Goal: Information Seeking & Learning: Learn about a topic

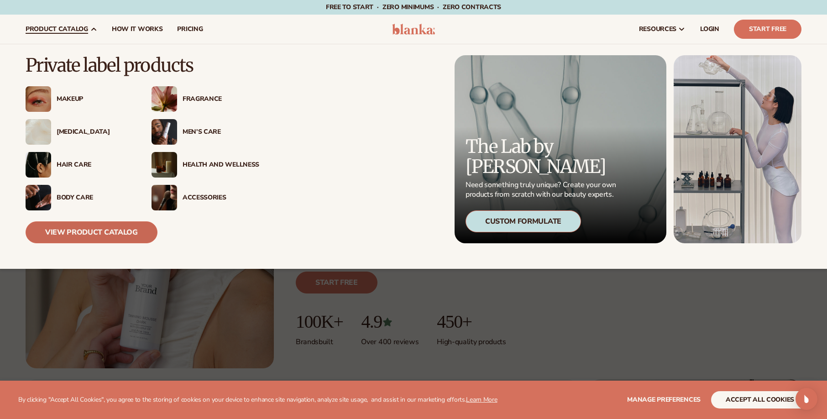
click at [107, 230] on link "View Product Catalog" at bounding box center [92, 232] width 132 height 22
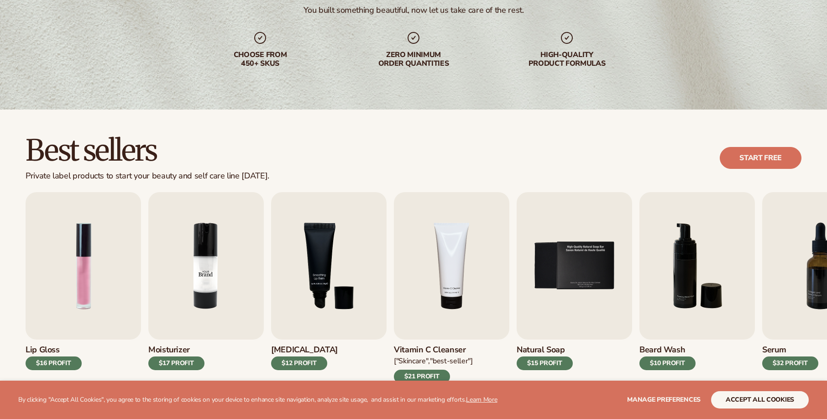
scroll to position [228, 0]
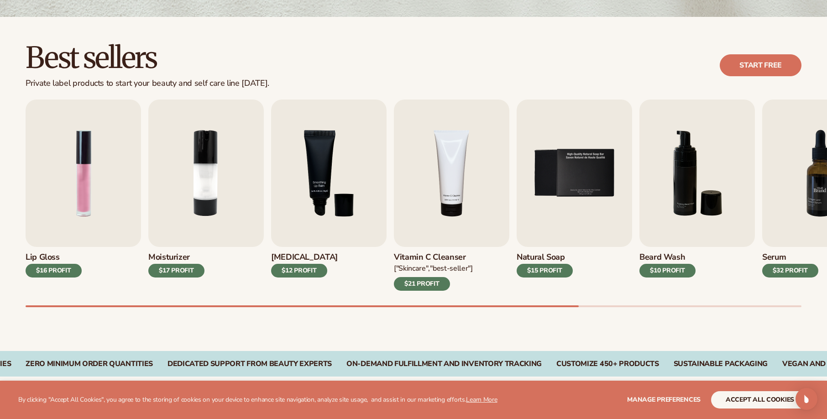
click at [815, 185] on img "7 / 9" at bounding box center [820, 173] width 116 height 147
click at [771, 253] on h3 "Serum" at bounding box center [790, 257] width 56 height 10
click at [779, 208] on img "7 / 9" at bounding box center [820, 173] width 116 height 147
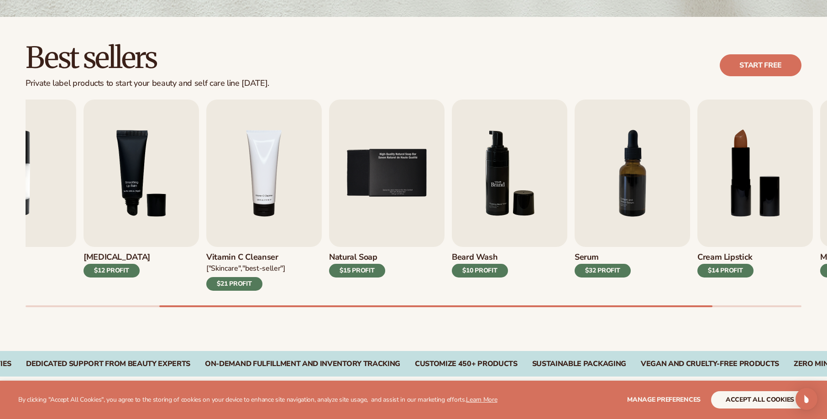
click at [478, 137] on img "6 / 9" at bounding box center [510, 173] width 116 height 147
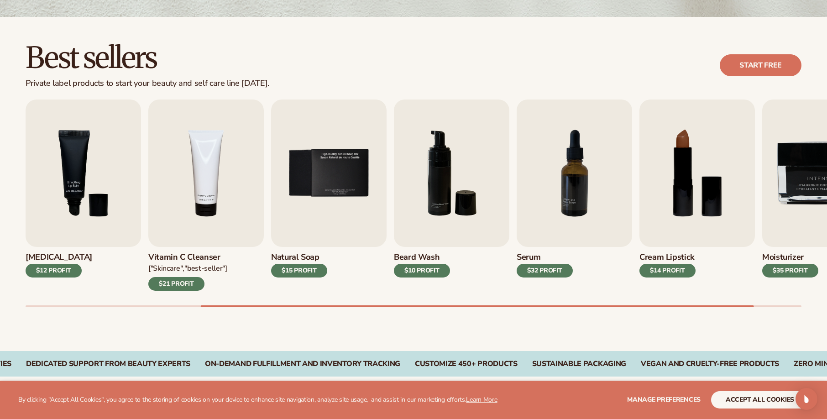
click at [538, 266] on div "$32 PROFIT" at bounding box center [545, 271] width 56 height 14
click at [546, 201] on img "7 / 9" at bounding box center [575, 173] width 116 height 147
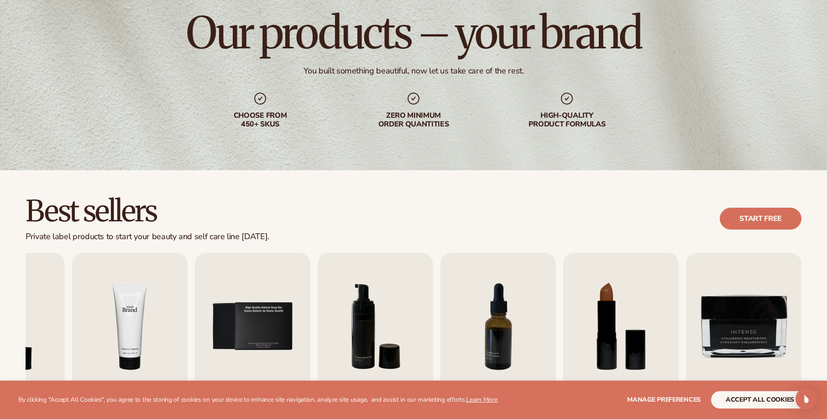
scroll to position [0, 0]
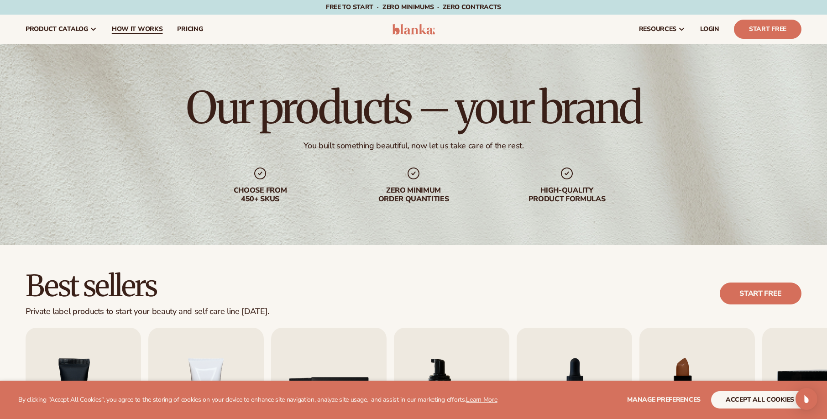
click at [132, 26] on span "How It Works" at bounding box center [137, 29] width 51 height 7
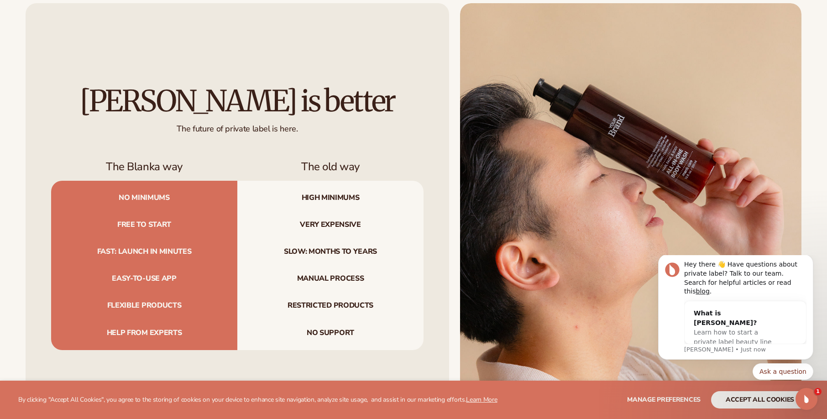
scroll to position [1050, 0]
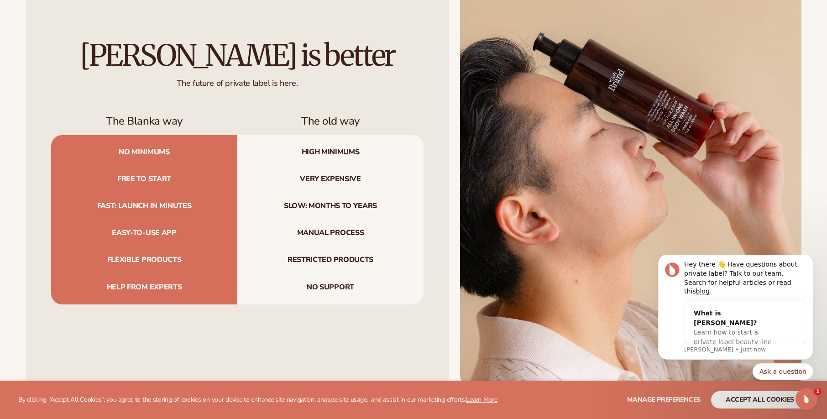
click at [214, 113] on div "Blanka is better The future of private label is here. The Blanka way The old wa…" at bounding box center [238, 172] width 424 height 429
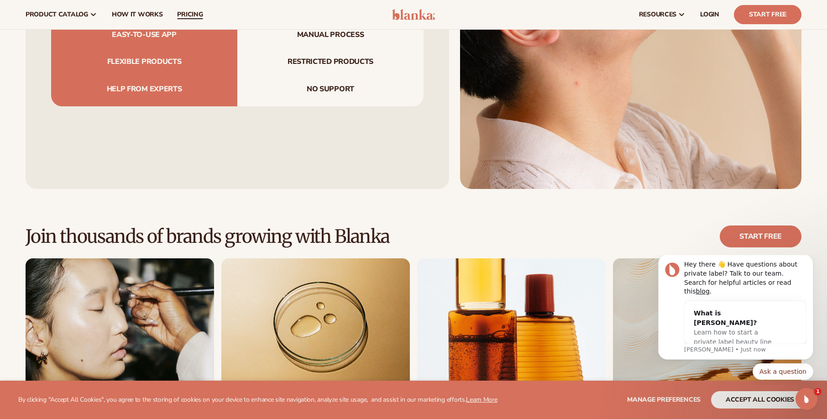
scroll to position [1233, 0]
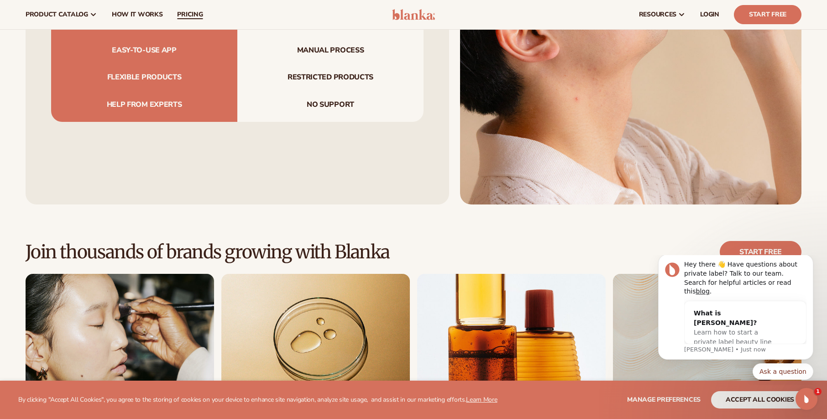
click at [191, 16] on span "pricing" at bounding box center [190, 14] width 26 height 7
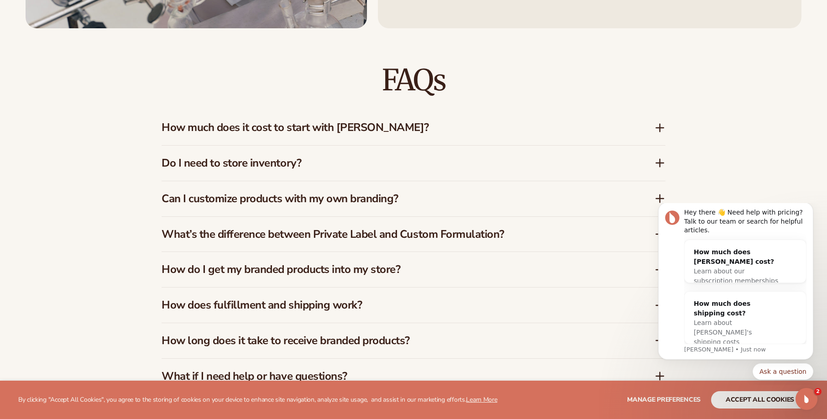
scroll to position [1415, 0]
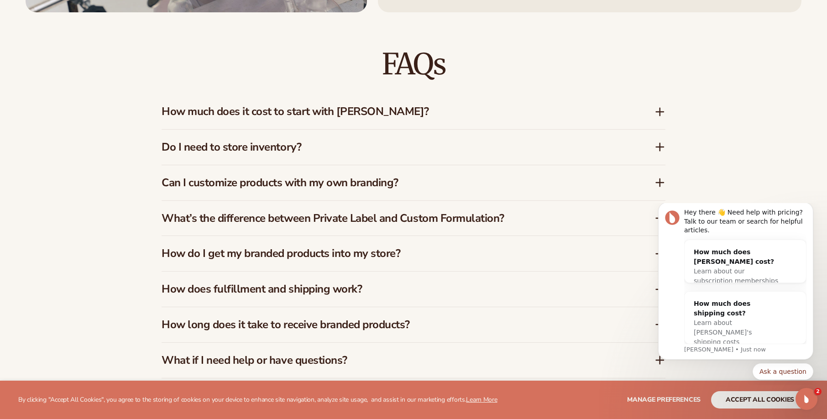
click at [213, 219] on h3 "What’s the difference between Private Label and Custom Formulation?" at bounding box center [395, 218] width 466 height 13
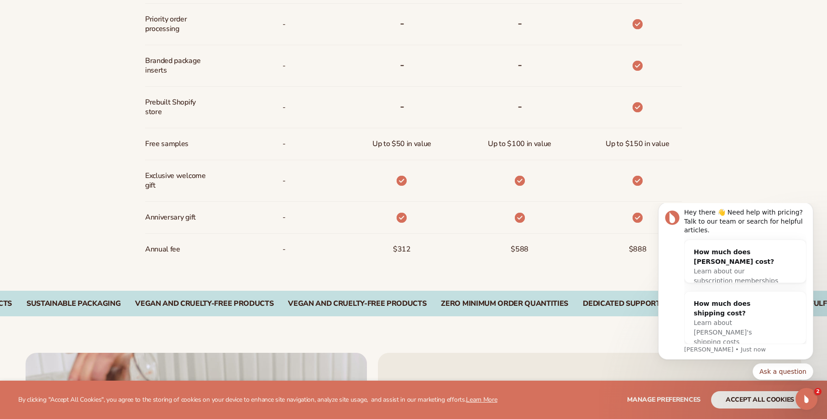
scroll to position [731, 0]
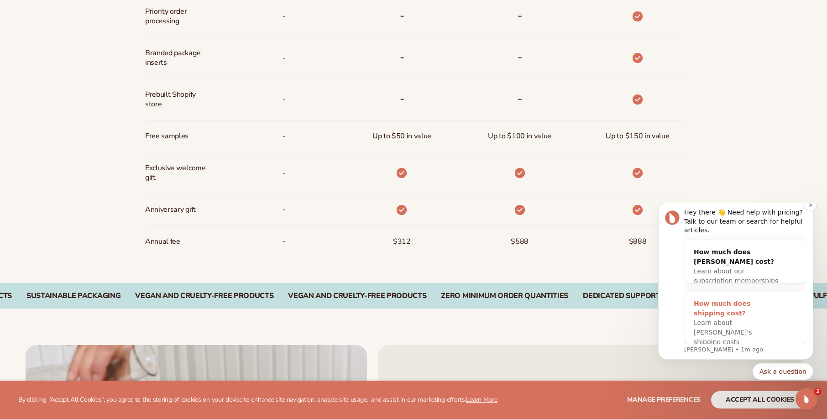
click at [695, 325] on span "Learn about [PERSON_NAME]'s shipping costs" at bounding box center [723, 332] width 58 height 26
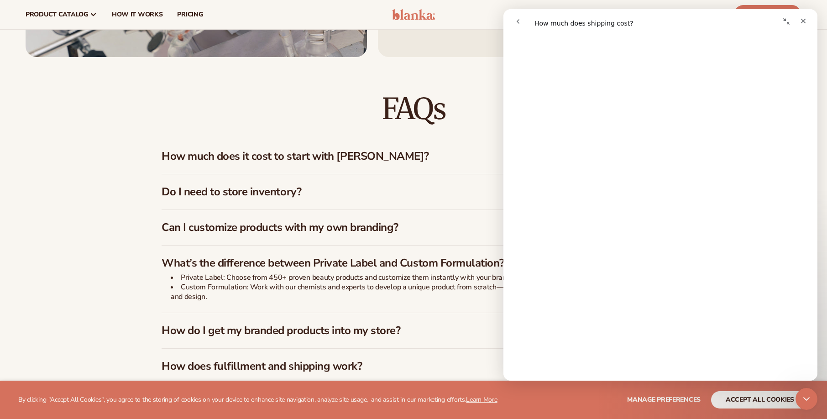
scroll to position [1370, 0]
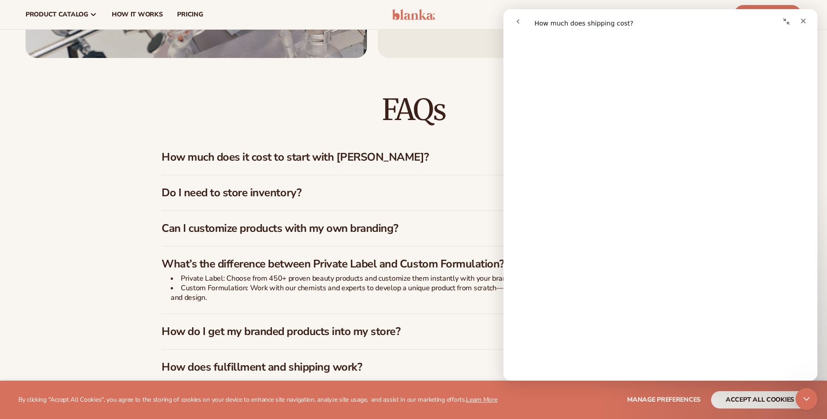
click at [223, 161] on h3 "How much does it cost to start with [PERSON_NAME]?" at bounding box center [395, 157] width 466 height 13
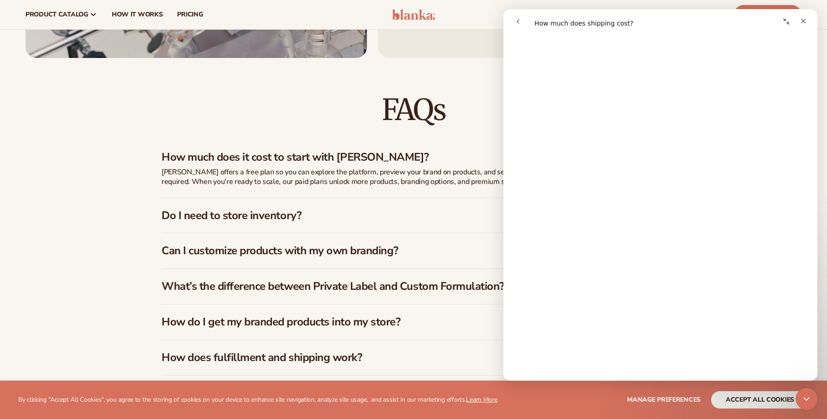
click at [343, 180] on p "[PERSON_NAME] offers a free plan so you can explore the platform, preview your …" at bounding box center [390, 177] width 457 height 19
click at [801, 19] on icon "Close" at bounding box center [803, 20] width 7 height 7
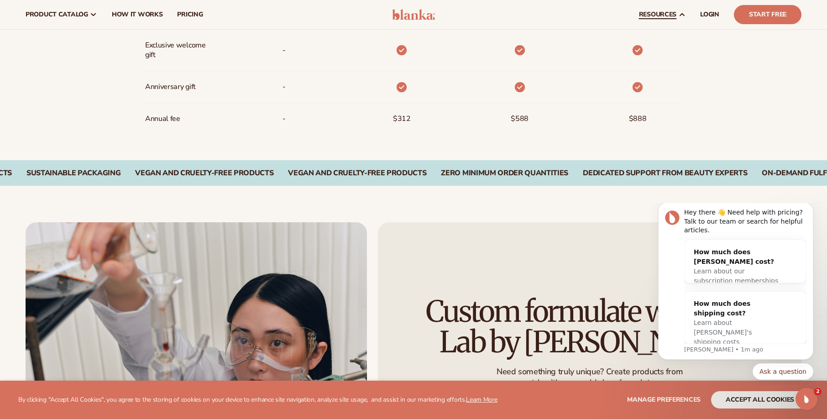
scroll to position [776, 0]
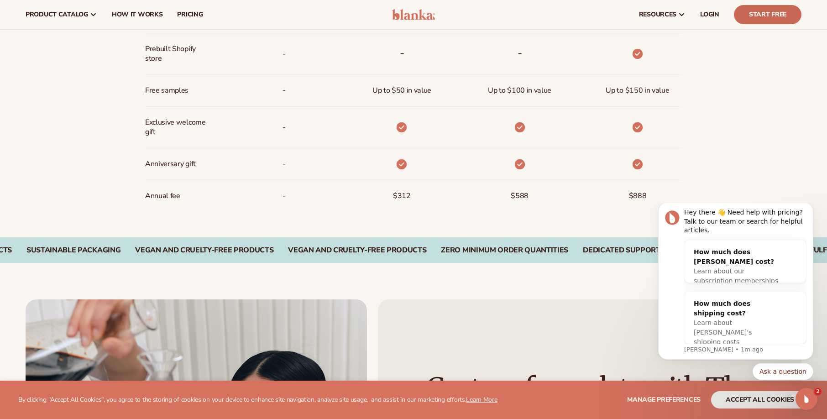
click at [759, 16] on link "Start Free" at bounding box center [768, 14] width 68 height 19
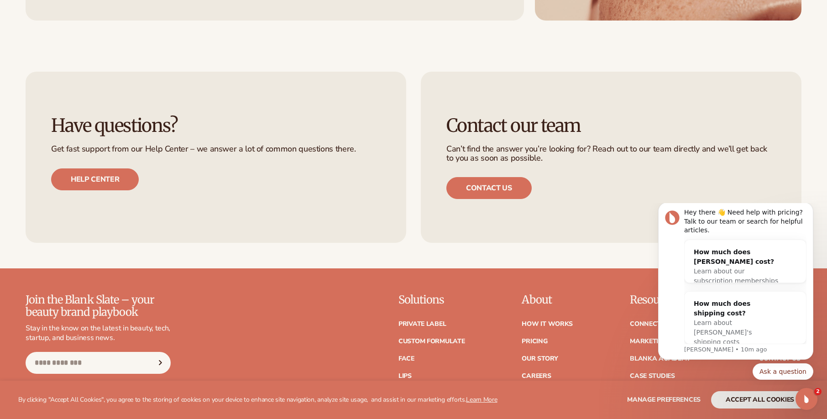
scroll to position [1298, 0]
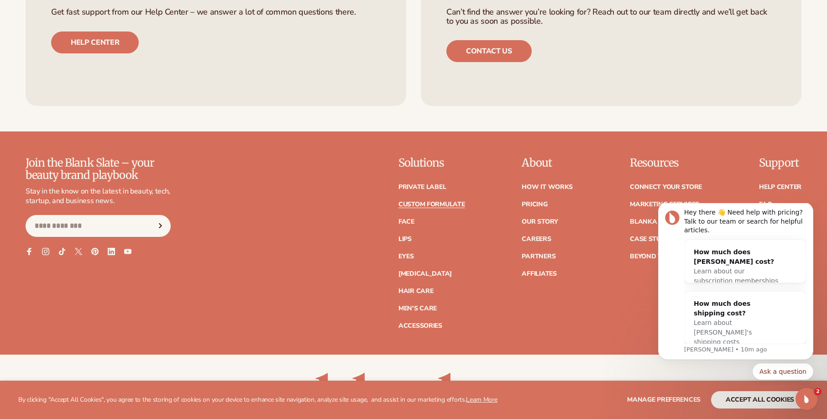
click at [437, 202] on link "Custom formulate" at bounding box center [432, 204] width 67 height 6
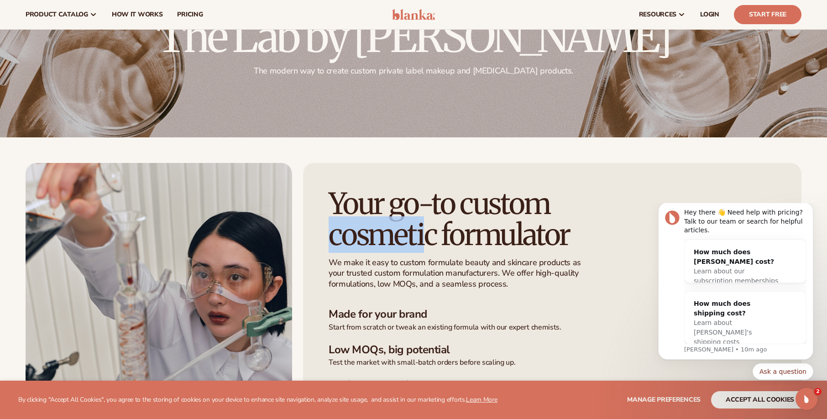
drag, startPoint x: 330, startPoint y: 238, endPoint x: 457, endPoint y: 211, distance: 130.1
click at [428, 233] on h1 "Your go-to custom cosmetic formulator" at bounding box center [468, 219] width 278 height 61
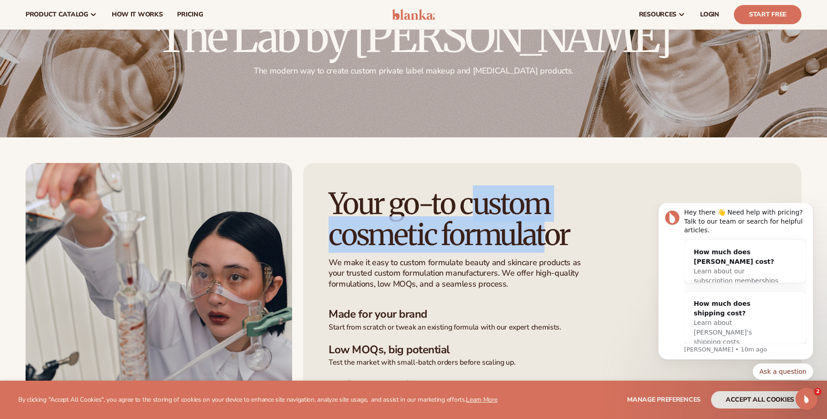
drag, startPoint x: 466, startPoint y: 204, endPoint x: 551, endPoint y: 236, distance: 90.3
click at [551, 236] on h1 "Your go-to custom cosmetic formulator" at bounding box center [468, 219] width 278 height 61
drag, startPoint x: 461, startPoint y: 206, endPoint x: 547, endPoint y: 235, distance: 91.0
click at [592, 244] on h1 "Your go-to custom cosmetic formulator" at bounding box center [468, 219] width 278 height 61
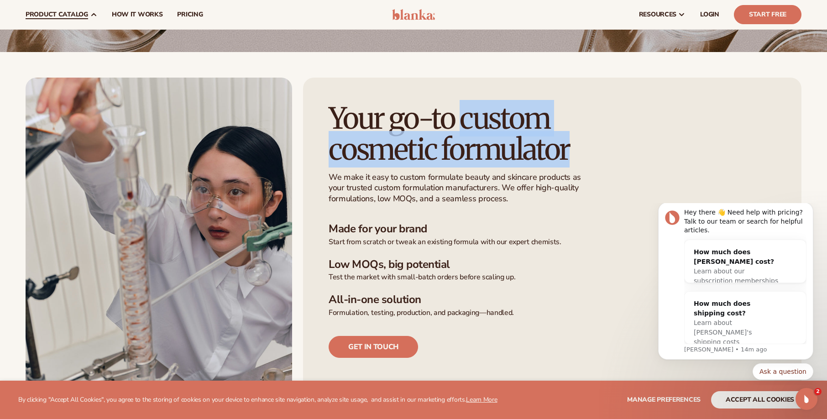
scroll to position [45, 0]
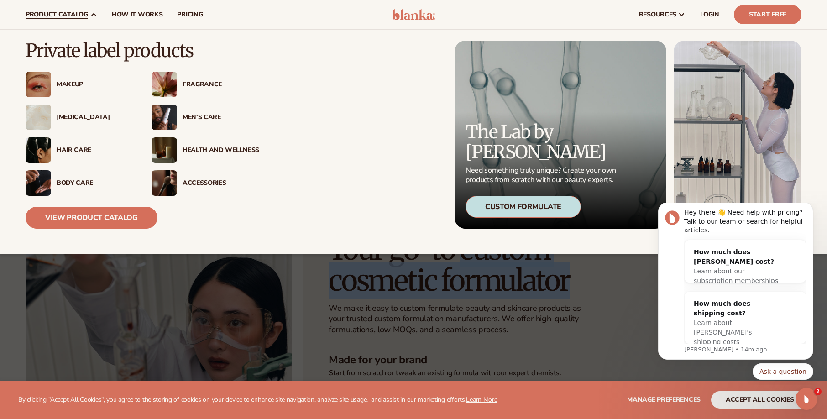
click at [83, 120] on div "[MEDICAL_DATA]" at bounding box center [95, 118] width 77 height 8
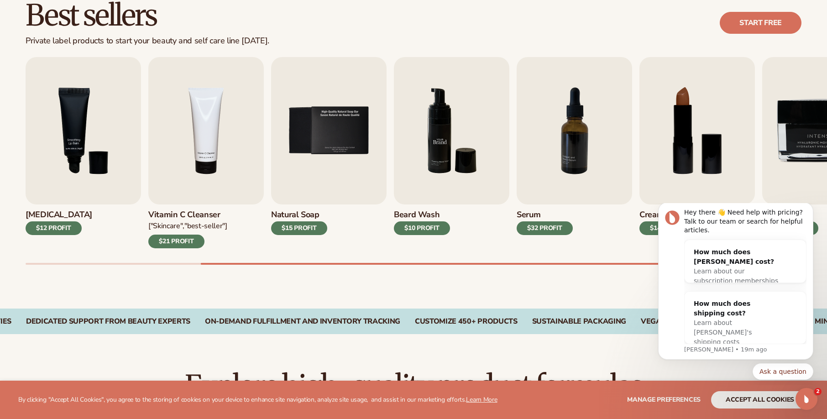
scroll to position [274, 0]
